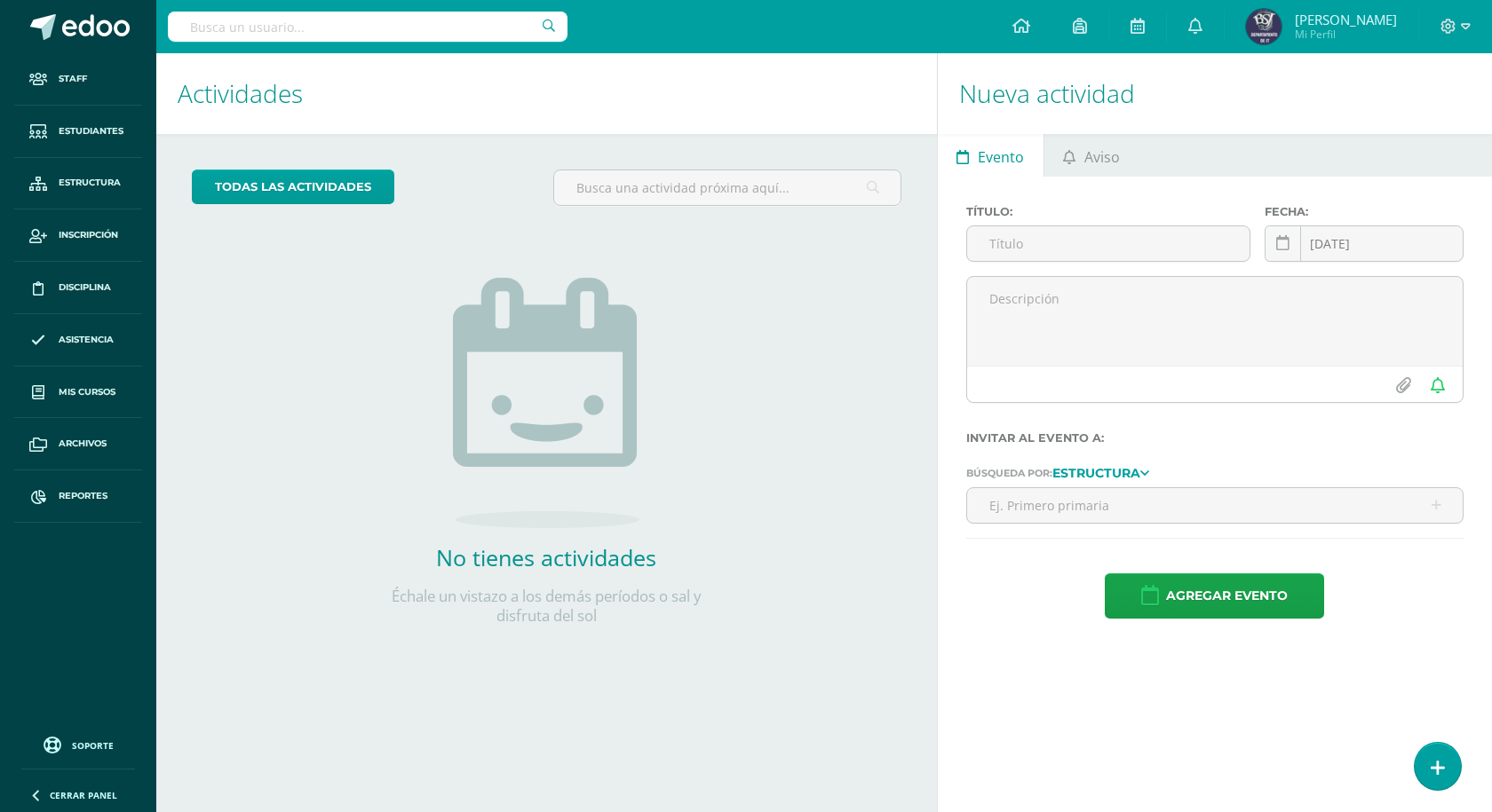
click at [463, 31] on input "text" at bounding box center [368, 26] width 400 height 30
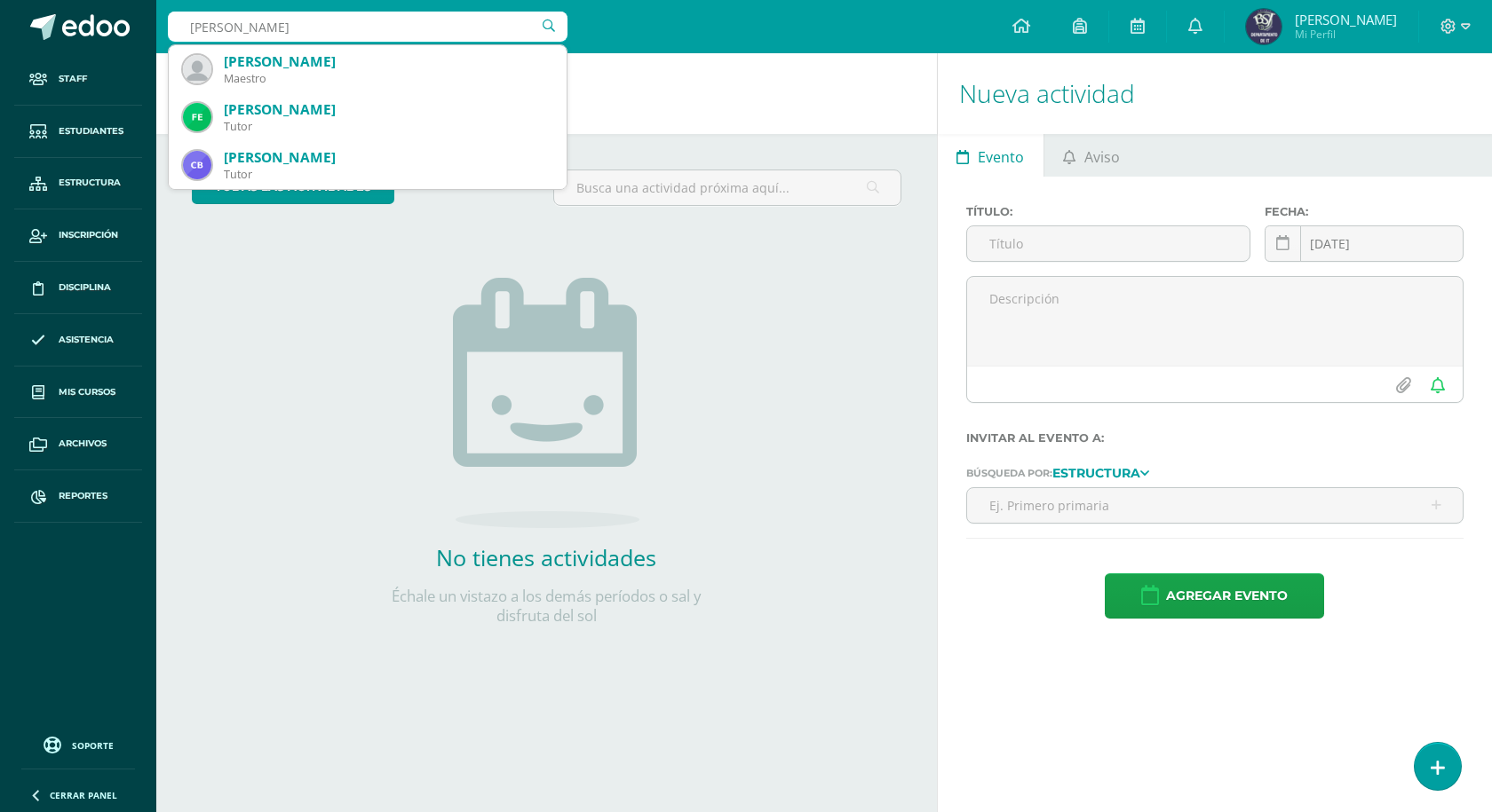
type input "diego gonzalez"
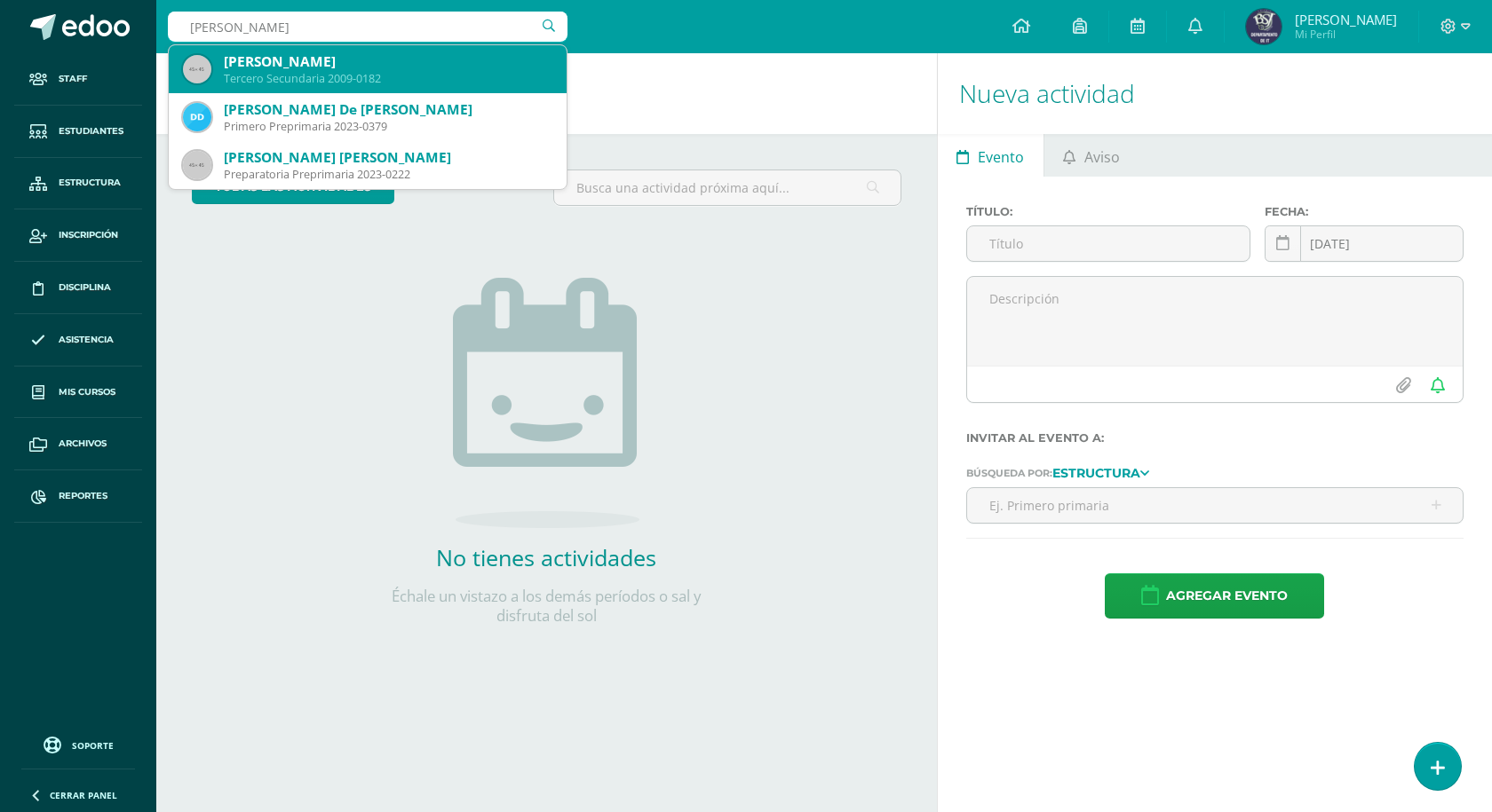
click at [426, 63] on div "Diego Adrian González Ruiz" at bounding box center [388, 62] width 329 height 19
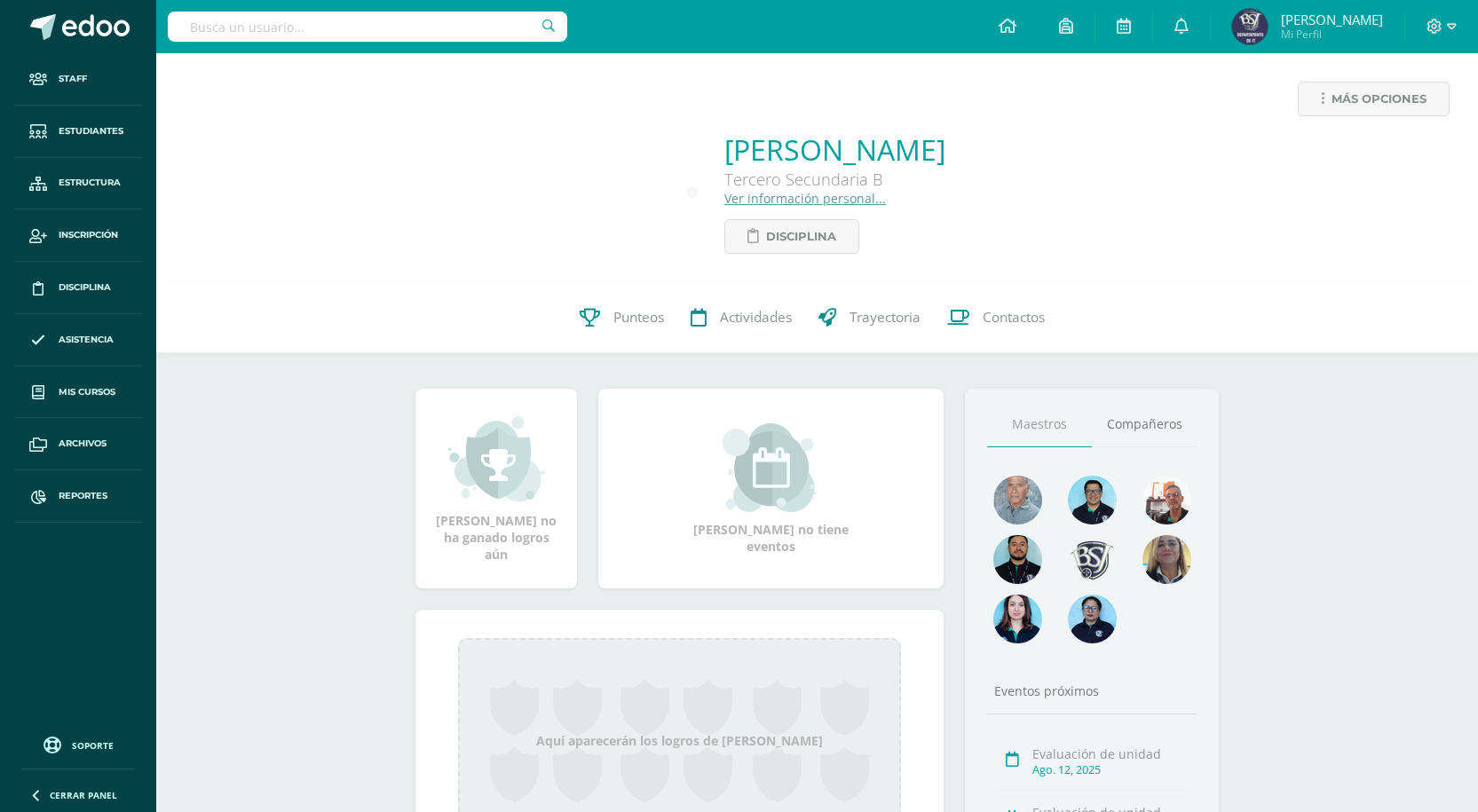
click at [799, 196] on link "Ver información personal..." at bounding box center [804, 197] width 161 height 17
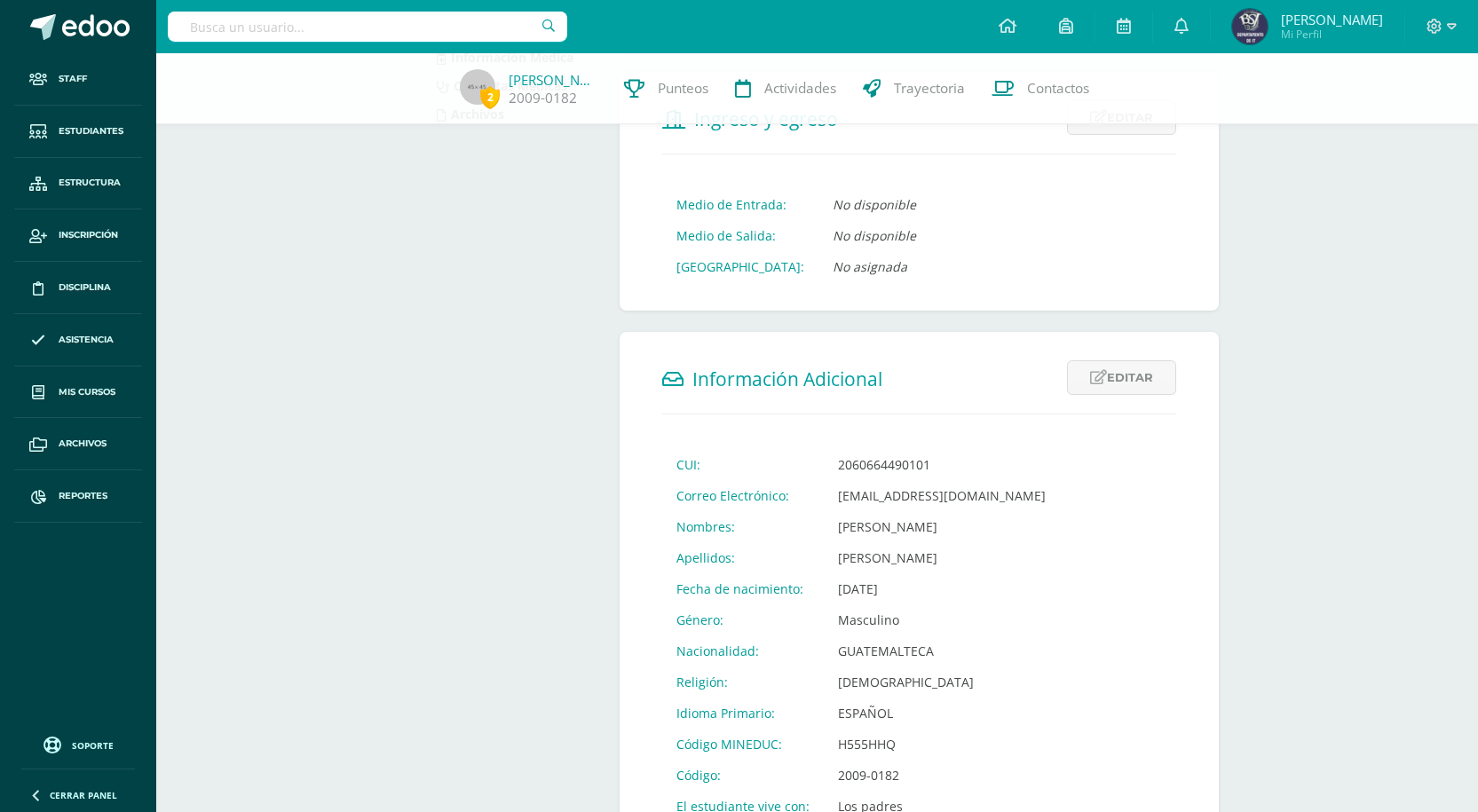
scroll to position [444, 0]
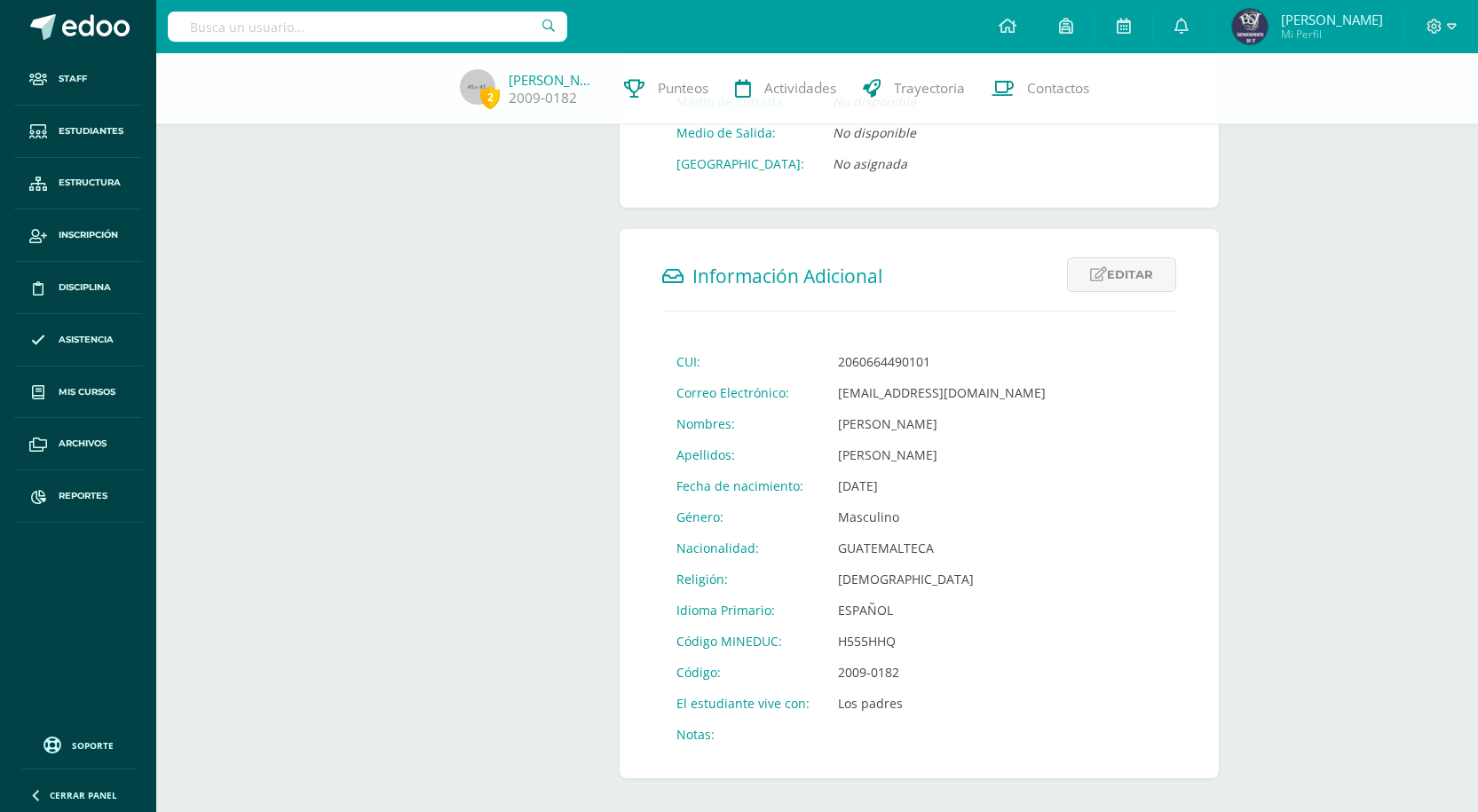
click at [900, 408] on td "[EMAIL_ADDRESS][DOMAIN_NAME]" at bounding box center [942, 393] width 237 height 31
copy td "[EMAIL_ADDRESS][DOMAIN_NAME]"
